Goal: Transaction & Acquisition: Purchase product/service

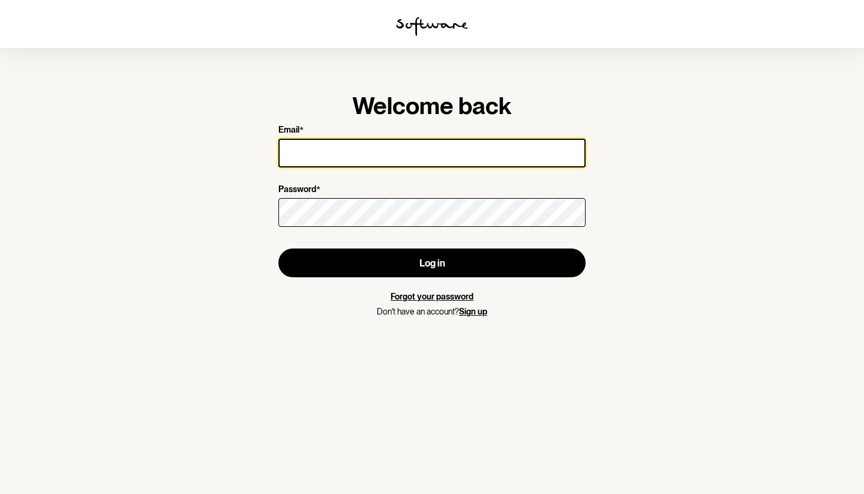
type input "[EMAIL_ADDRESS][DOMAIN_NAME]"
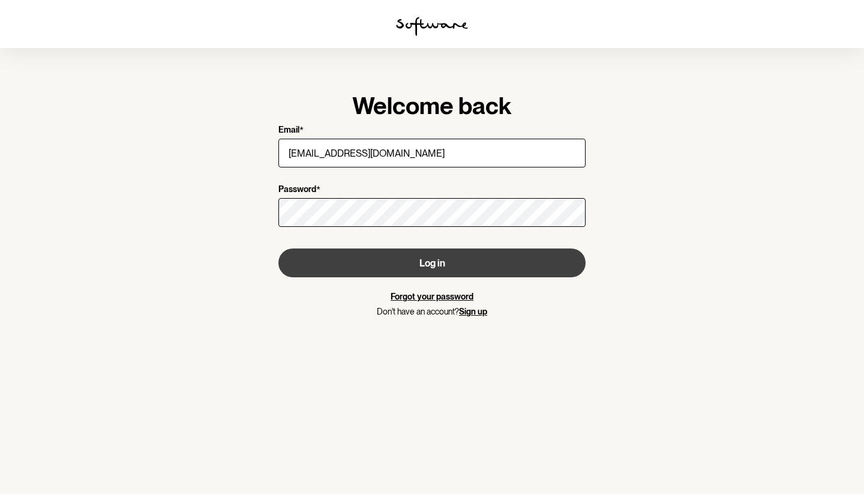
click at [513, 263] on button "Log in" at bounding box center [431, 262] width 307 height 29
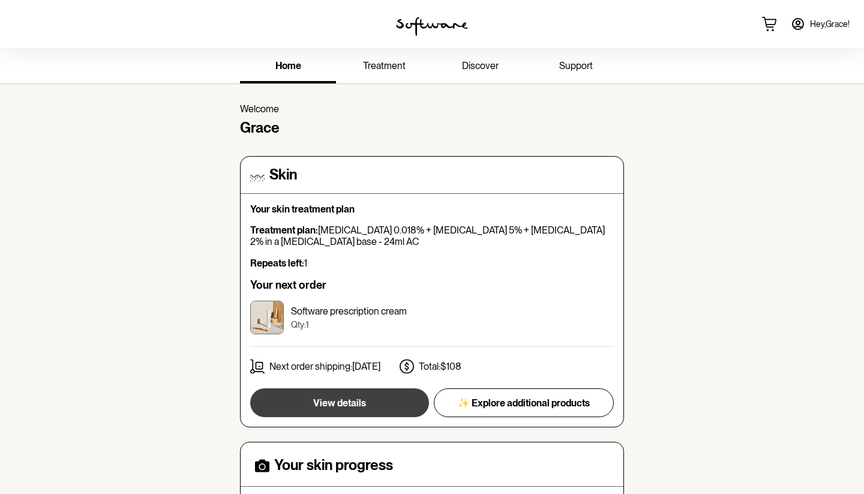
click at [364, 405] on span "View details" at bounding box center [339, 402] width 53 height 11
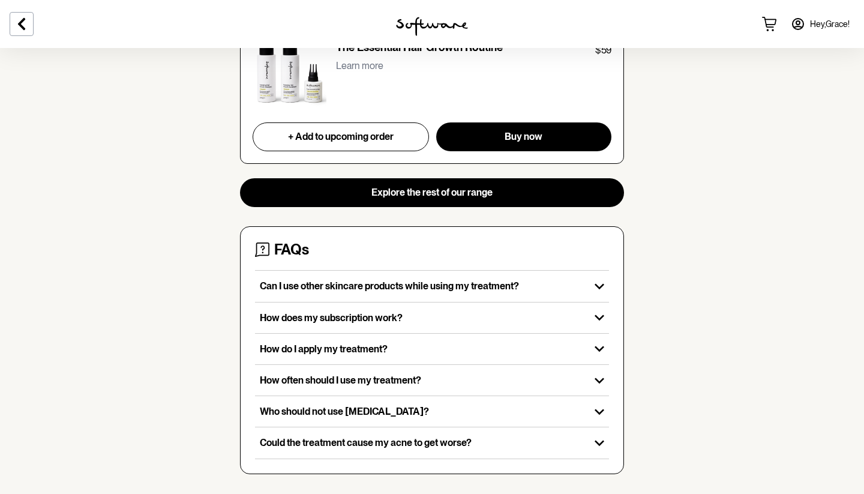
scroll to position [1252, 0]
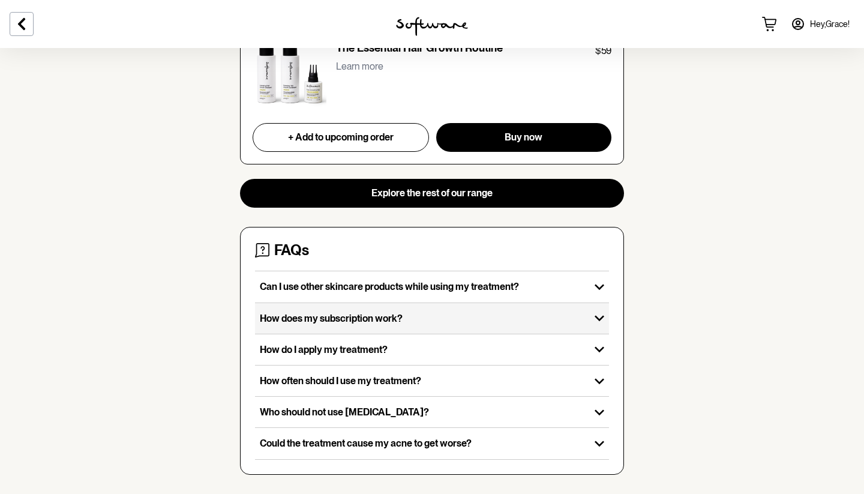
click at [603, 308] on icon "button" at bounding box center [599, 317] width 19 height 19
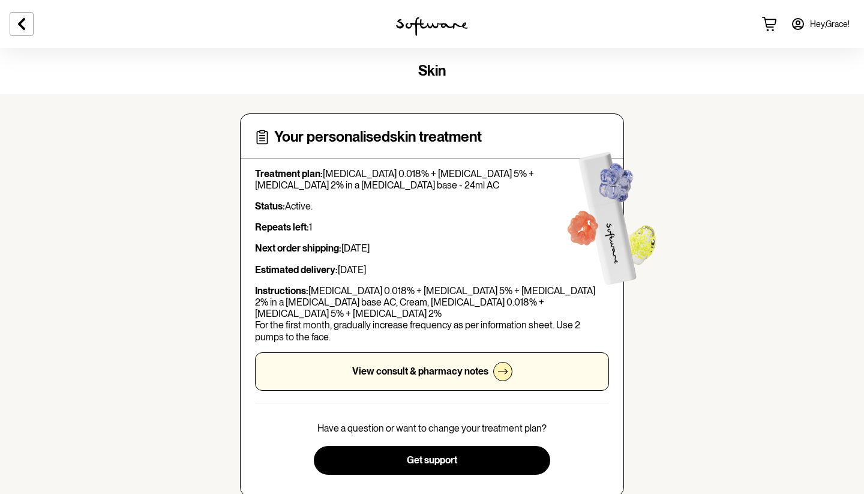
scroll to position [0, 0]
click at [796, 23] on icon at bounding box center [797, 24] width 14 height 14
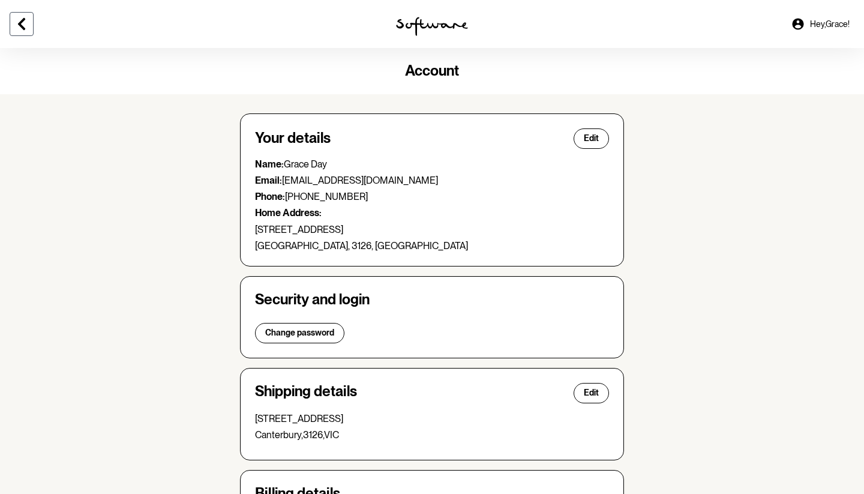
click at [31, 24] on button at bounding box center [22, 24] width 24 height 24
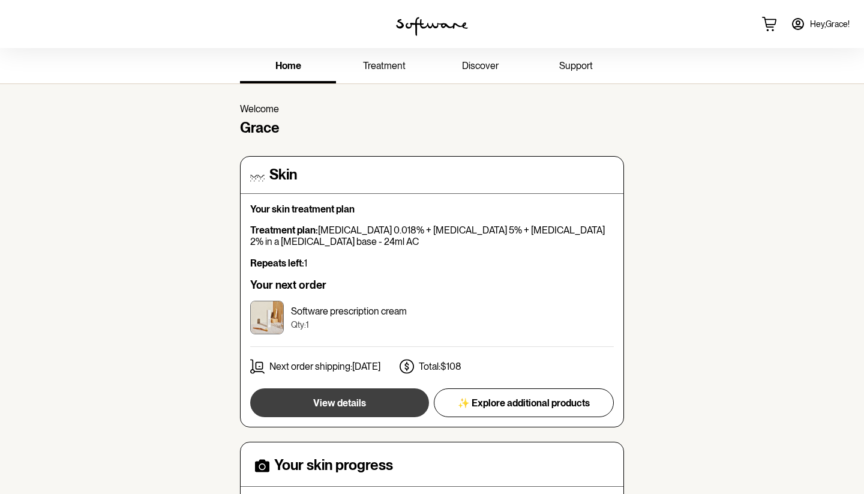
click at [336, 393] on button "View details" at bounding box center [339, 402] width 179 height 29
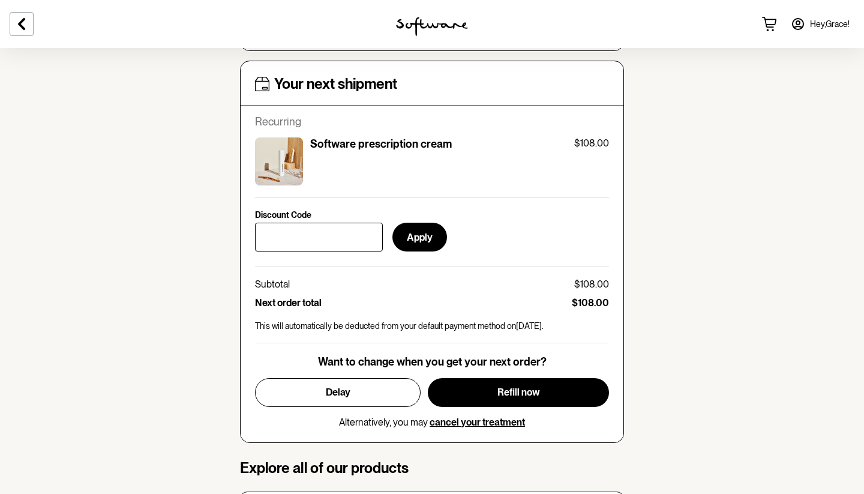
scroll to position [450, 0]
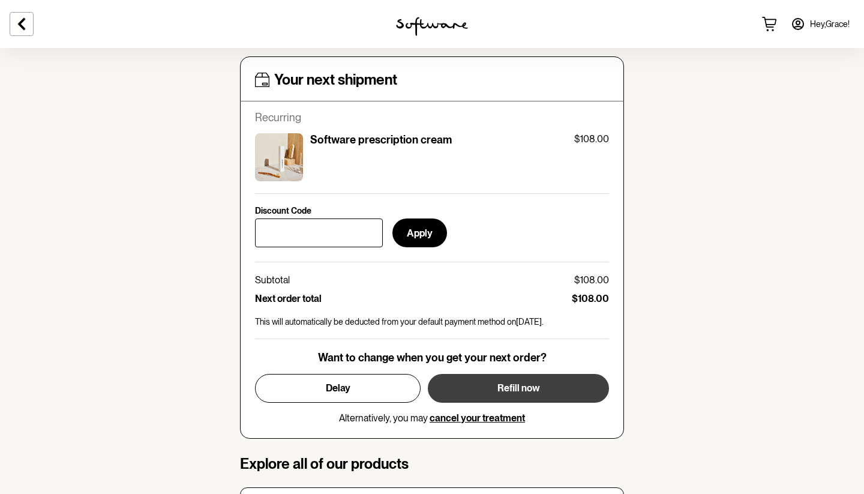
click at [561, 383] on button "Refill now" at bounding box center [518, 388] width 181 height 29
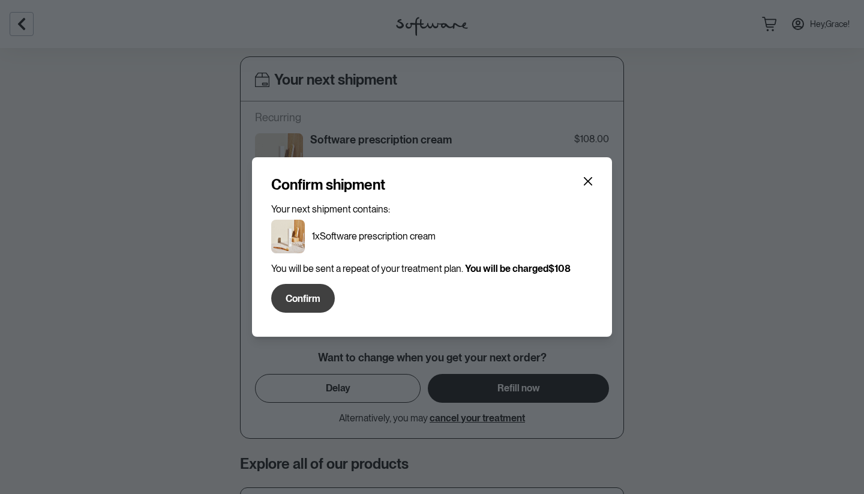
click at [317, 300] on span "Confirm" at bounding box center [302, 298] width 35 height 11
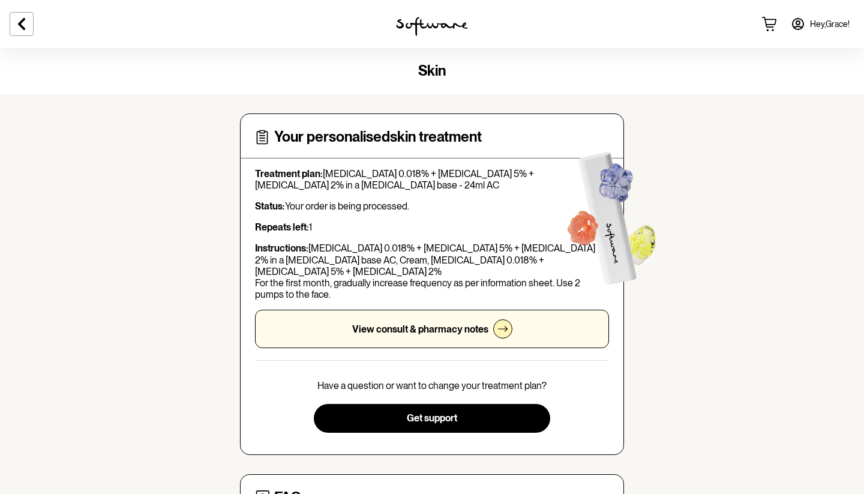
scroll to position [0, 0]
